Goal: Find specific page/section: Find specific page/section

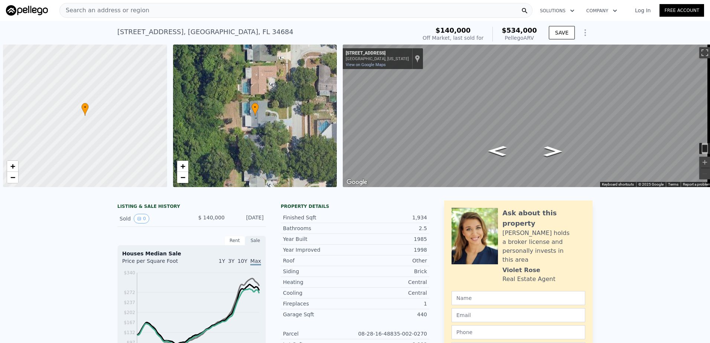
scroll to position [0, 3]
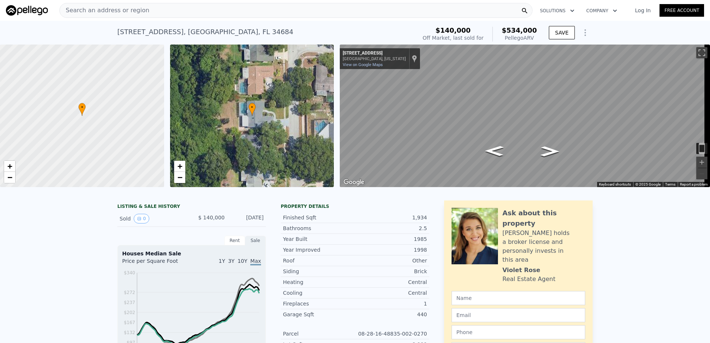
click at [119, 8] on span "Search an address or region" at bounding box center [104, 10] width 89 height 9
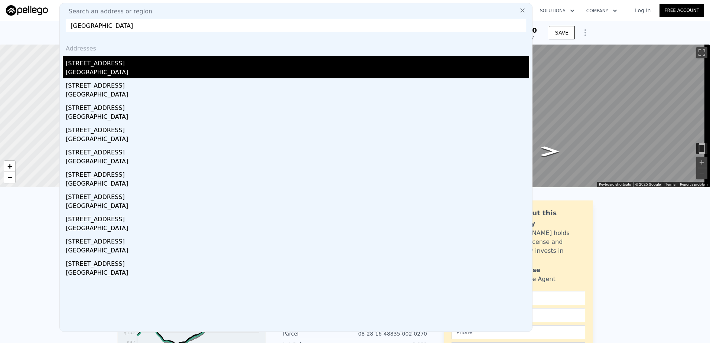
type input "[GEOGRAPHIC_DATA]"
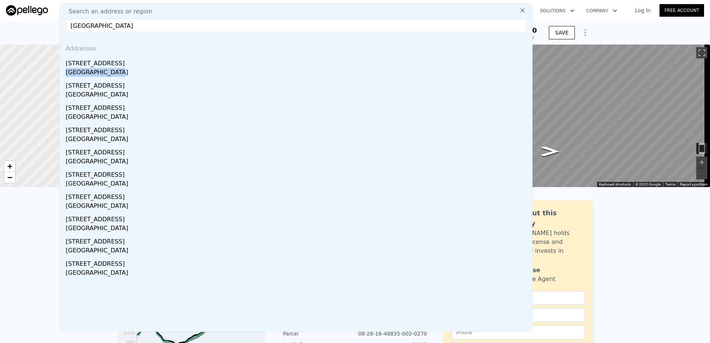
click at [110, 68] on div "[STREET_ADDRESS]" at bounding box center [297, 67] width 463 height 22
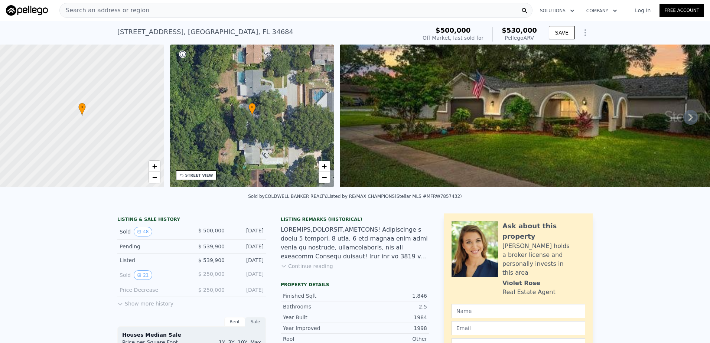
click at [683, 121] on icon at bounding box center [690, 117] width 15 height 15
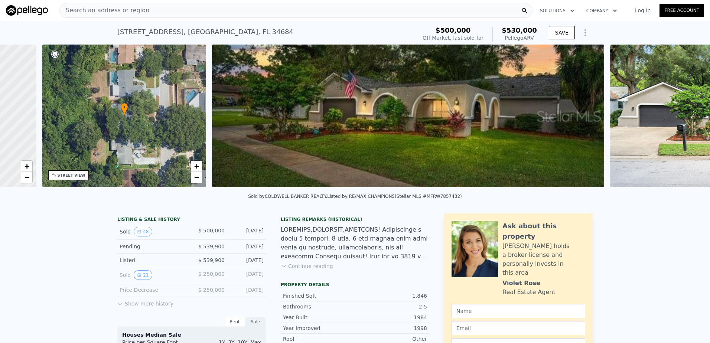
scroll to position [0, 173]
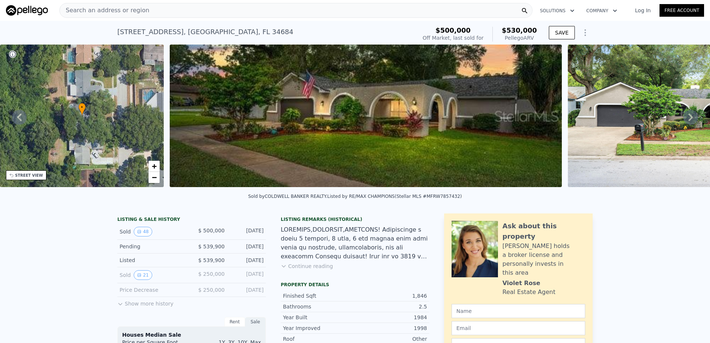
click at [684, 121] on icon at bounding box center [690, 117] width 15 height 15
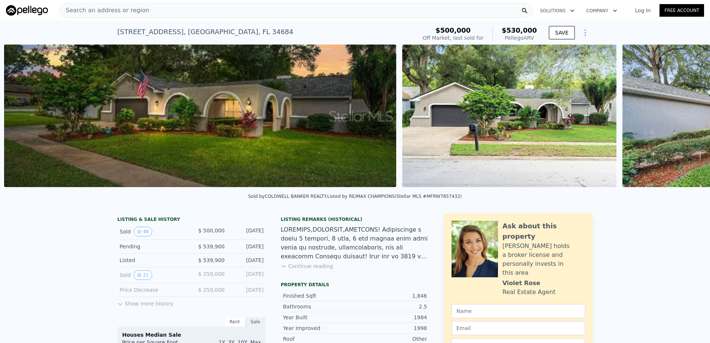
scroll to position [0, 340]
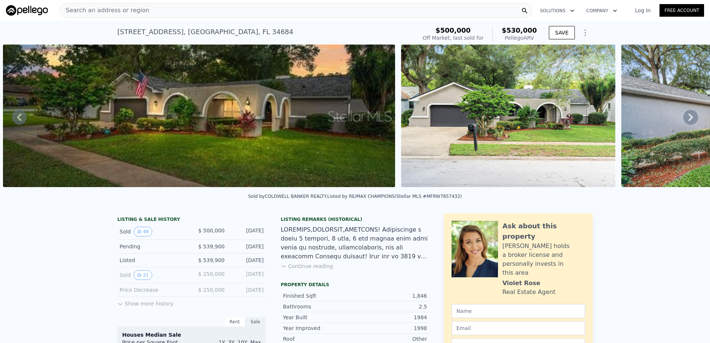
click at [684, 121] on icon at bounding box center [690, 117] width 15 height 15
click at [684, 120] on icon at bounding box center [690, 117] width 15 height 15
click at [688, 121] on icon at bounding box center [690, 117] width 4 height 7
click at [688, 119] on icon at bounding box center [690, 117] width 4 height 7
click at [139, 236] on button "48" at bounding box center [143, 232] width 18 height 10
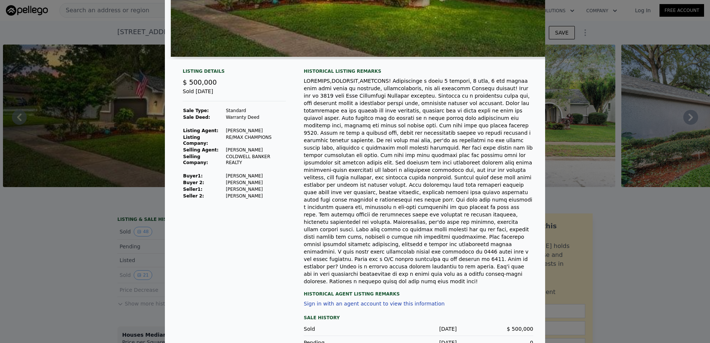
scroll to position [0, 0]
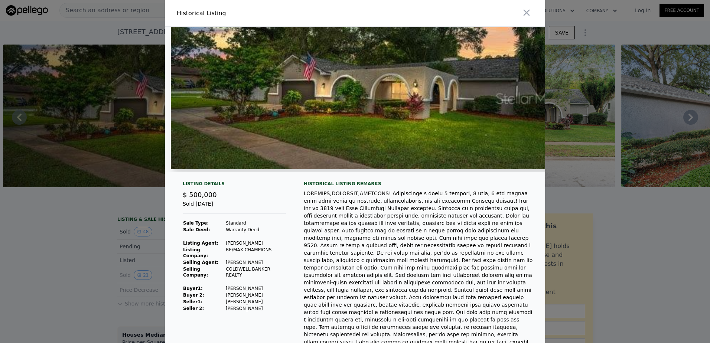
click at [471, 109] on img at bounding box center [367, 98] width 392 height 143
